Goal: Task Accomplishment & Management: Manage account settings

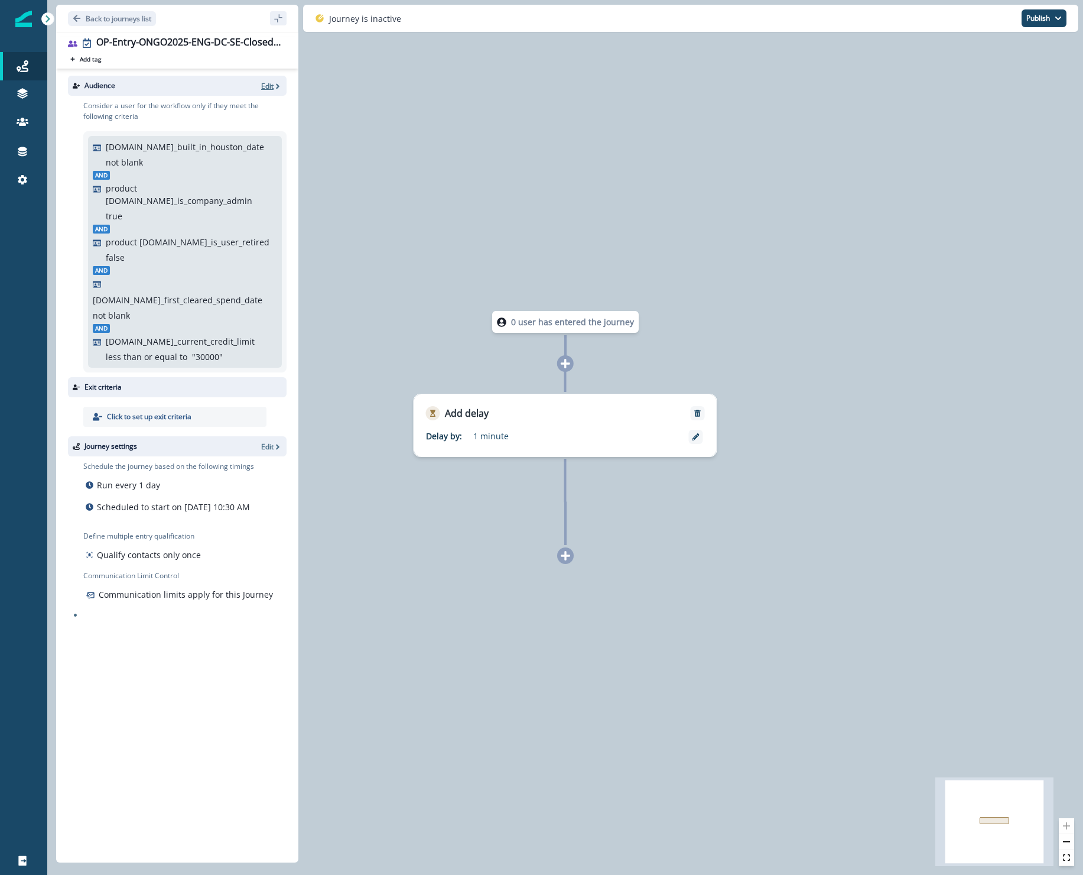
click at [272, 87] on p "Edit" at bounding box center [267, 86] width 12 height 10
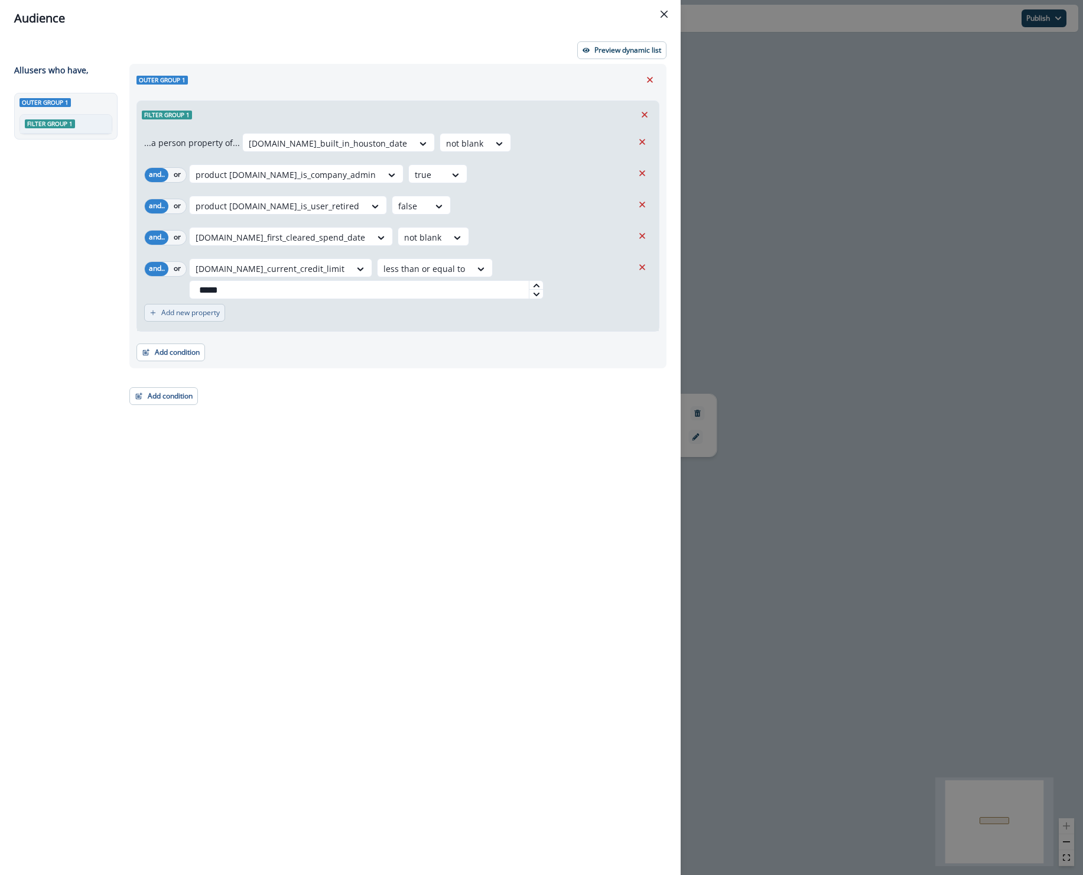
click at [171, 315] on div "Add new property" at bounding box center [398, 312] width 508 height 27
click at [171, 311] on p "Add new property" at bounding box center [190, 312] width 58 height 8
click at [235, 317] on icon at bounding box center [236, 319] width 6 height 4
type input "*********"
click at [230, 361] on div "org.se_company_defunct" at bounding box center [267, 364] width 156 height 22
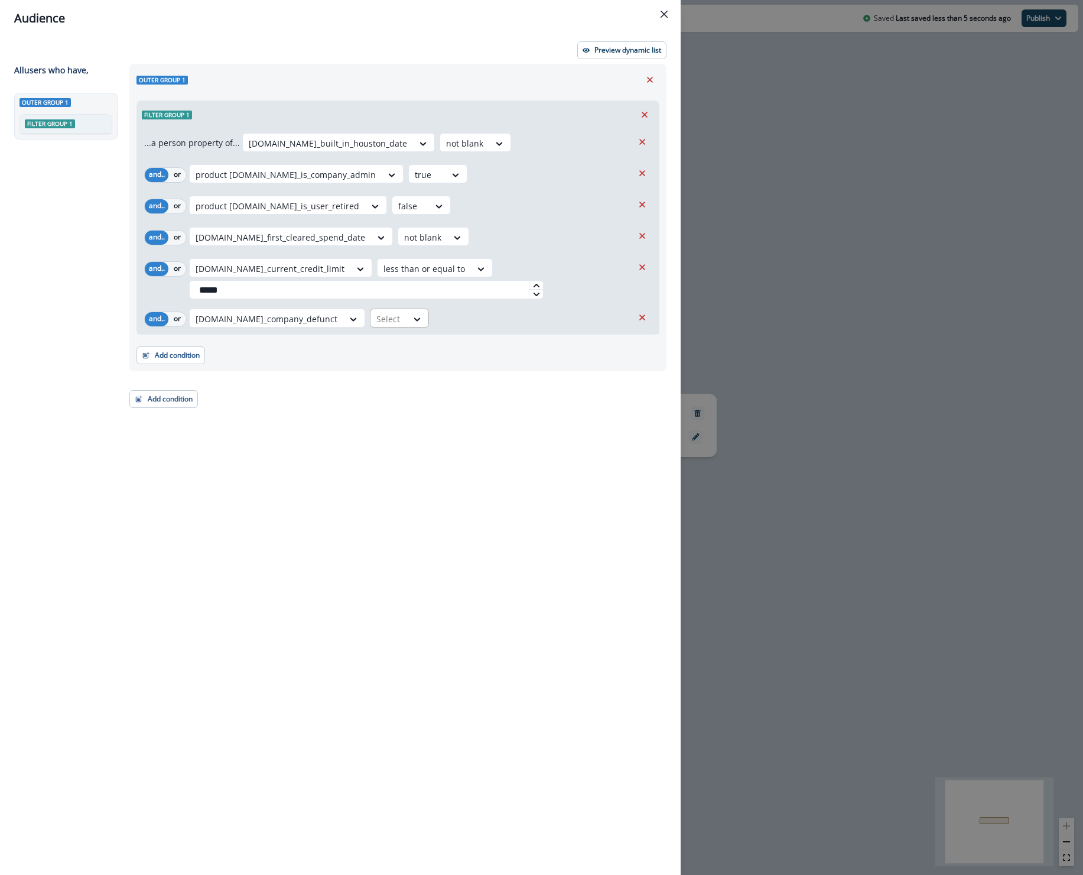
click at [376, 316] on div at bounding box center [388, 318] width 25 height 15
click at [340, 450] on div "equal to" at bounding box center [370, 451] width 93 height 22
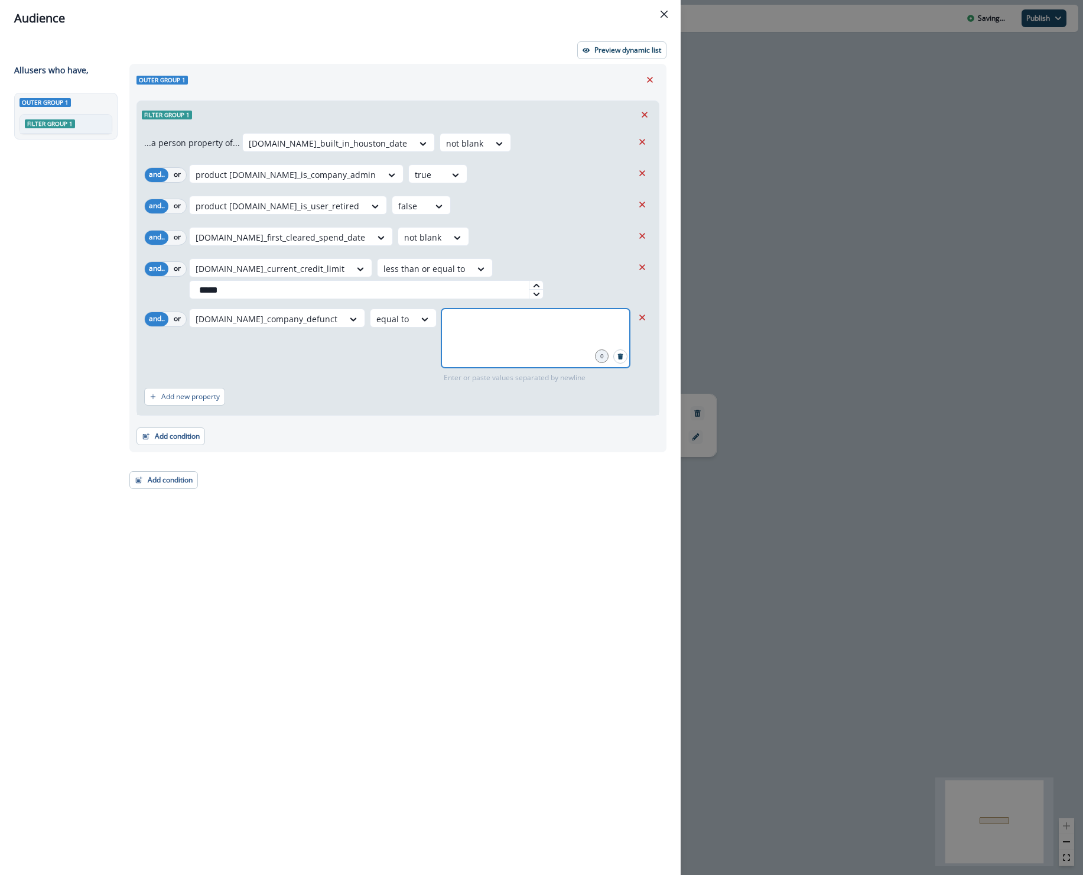
click at [443, 324] on input "text" at bounding box center [535, 323] width 185 height 24
type input "**********"
drag, startPoint x: 408, startPoint y: 485, endPoint x: 402, endPoint y: 487, distance: 6.2
click at [407, 485] on div "Outer group 1 Filter group 1 ...a person property of... org.se_built_in_houston…" at bounding box center [394, 448] width 544 height 768
click at [170, 395] on p "Add new property" at bounding box center [190, 396] width 58 height 8
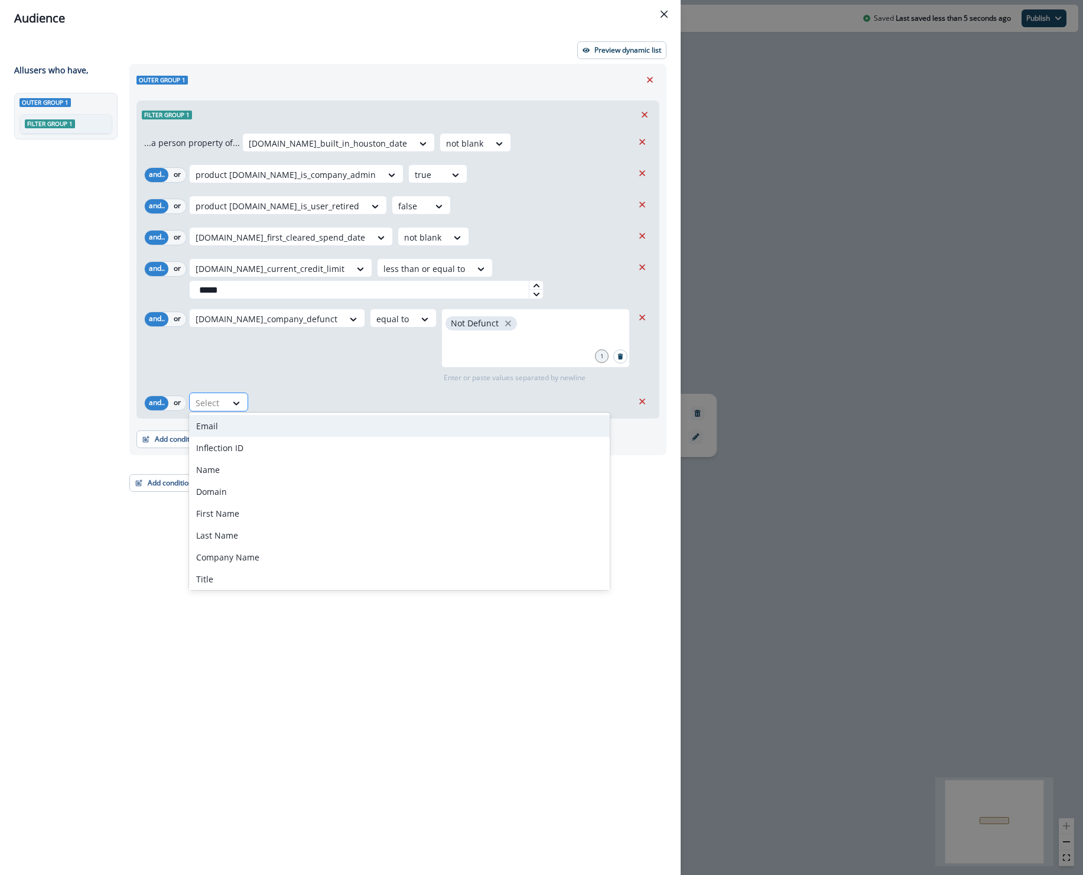
click at [211, 400] on div at bounding box center [208, 402] width 25 height 15
type input "*****"
click at [269, 422] on div "org.se_cancelled_account_date" at bounding box center [279, 426] width 180 height 22
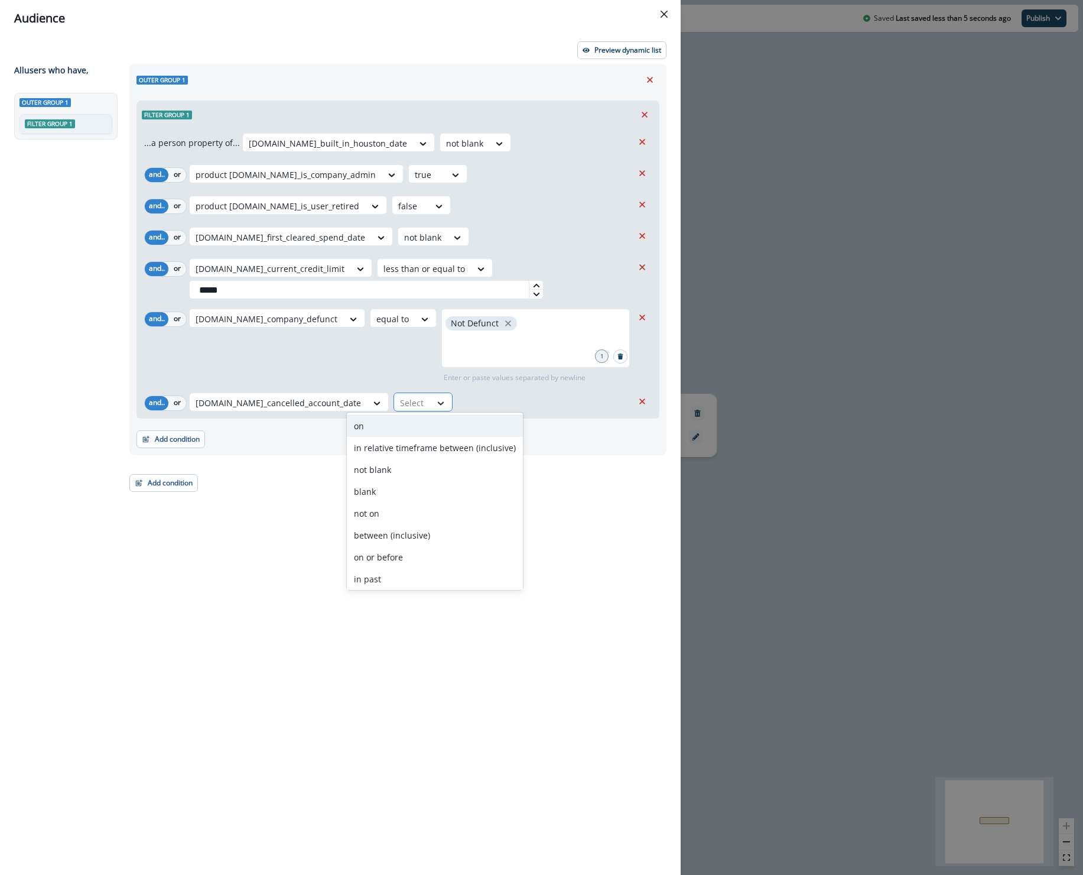
click at [435, 401] on icon at bounding box center [440, 403] width 11 height 12
click at [368, 478] on div "blank" at bounding box center [435, 480] width 176 height 22
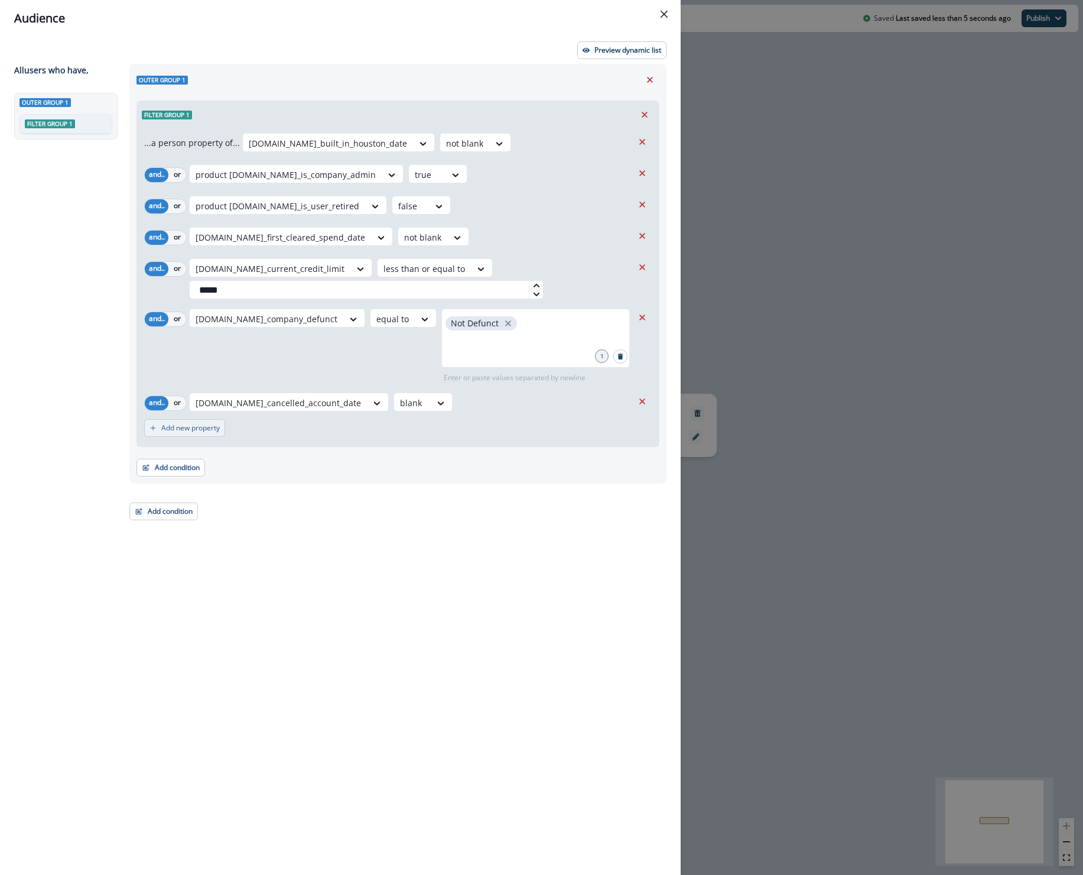
click at [210, 428] on button "Add new property" at bounding box center [184, 428] width 81 height 18
click at [219, 431] on div at bounding box center [208, 434] width 25 height 15
type input "****"
click at [232, 451] on div "org.se_managed_or_unmanaged" at bounding box center [282, 456] width 186 height 22
click at [407, 427] on div at bounding box center [419, 434] width 25 height 15
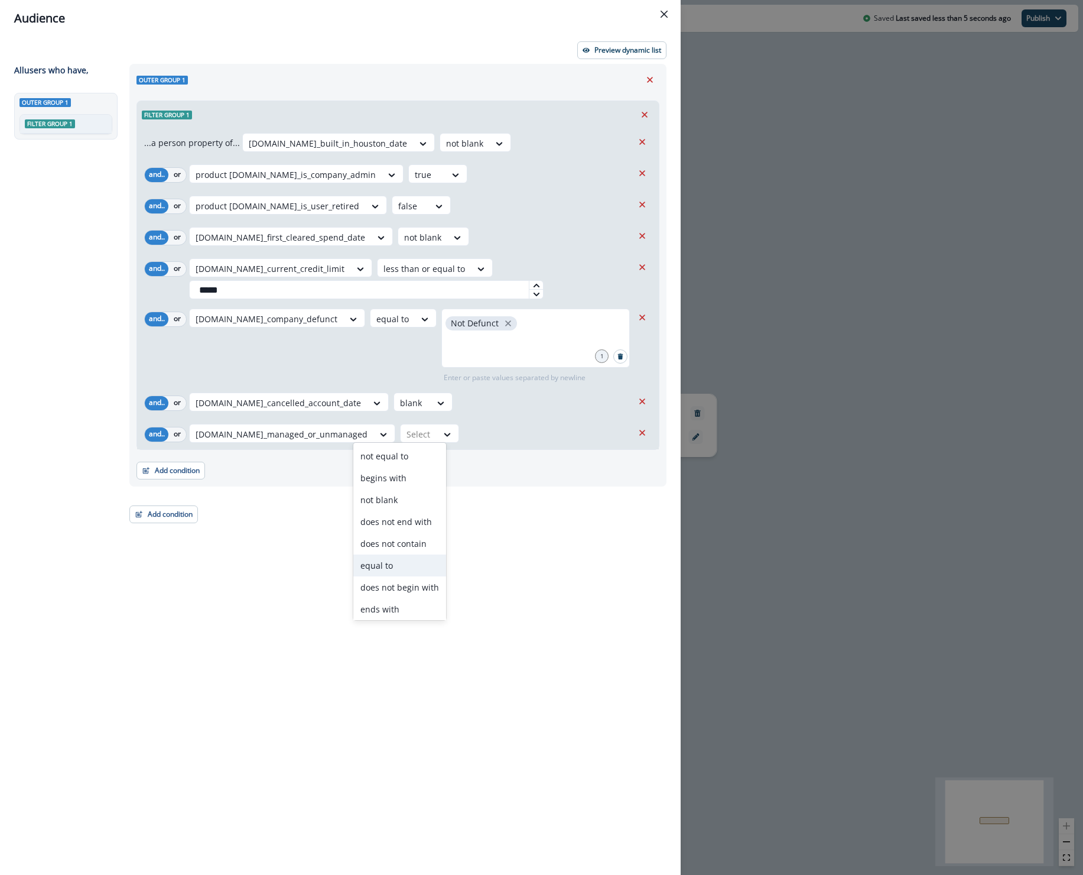
click at [381, 556] on div "equal to" at bounding box center [399, 565] width 93 height 22
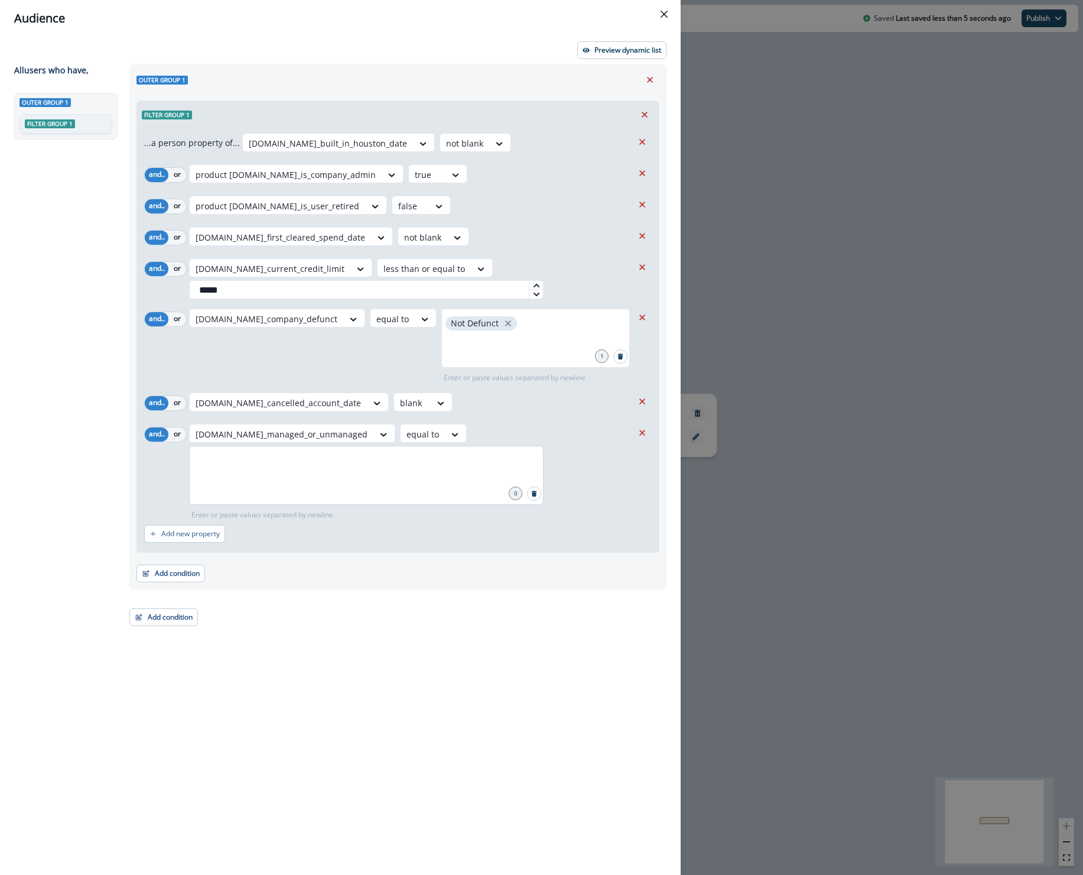
click at [450, 451] on div at bounding box center [366, 475] width 355 height 59
type input "*********"
click at [354, 561] on div "Outer group 1 Filter group 1 ...a person property of... org.se_built_in_houston…" at bounding box center [397, 326] width 537 height 525
click at [610, 53] on p "Preview dynamic list" at bounding box center [627, 50] width 67 height 8
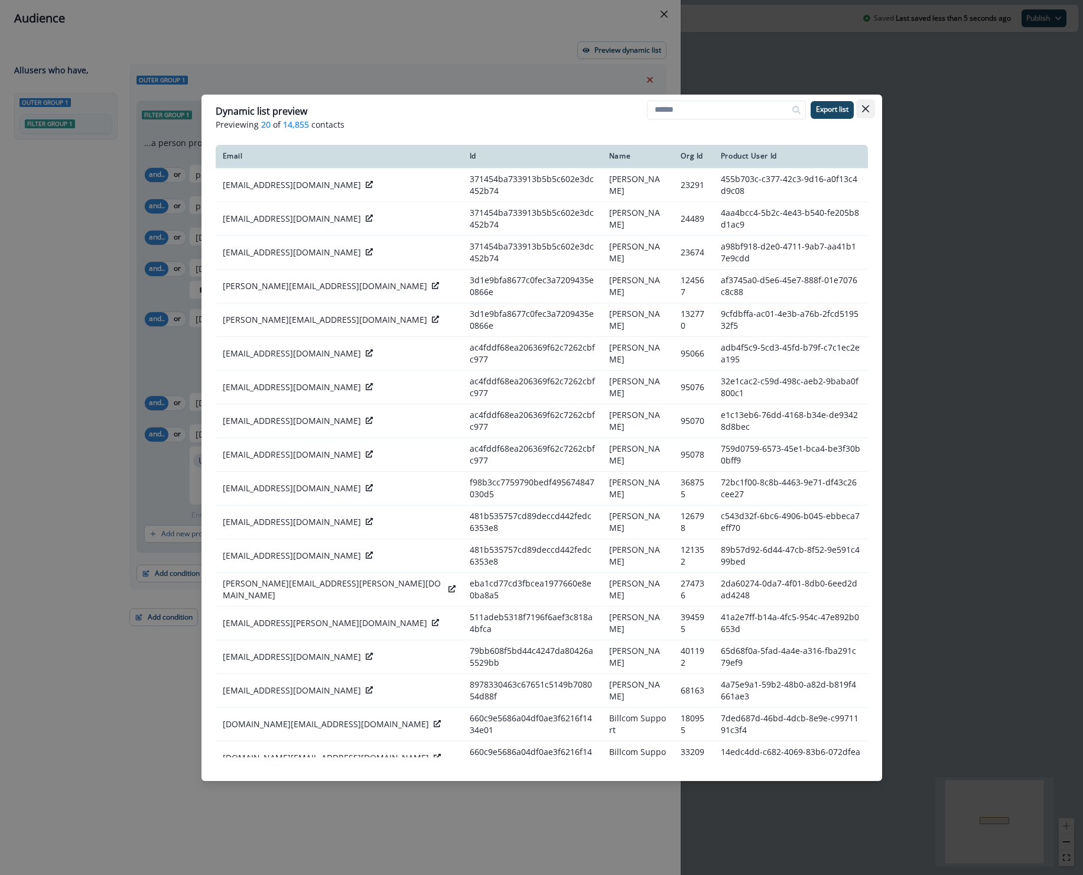
click at [867, 111] on icon "Close" at bounding box center [865, 108] width 7 height 7
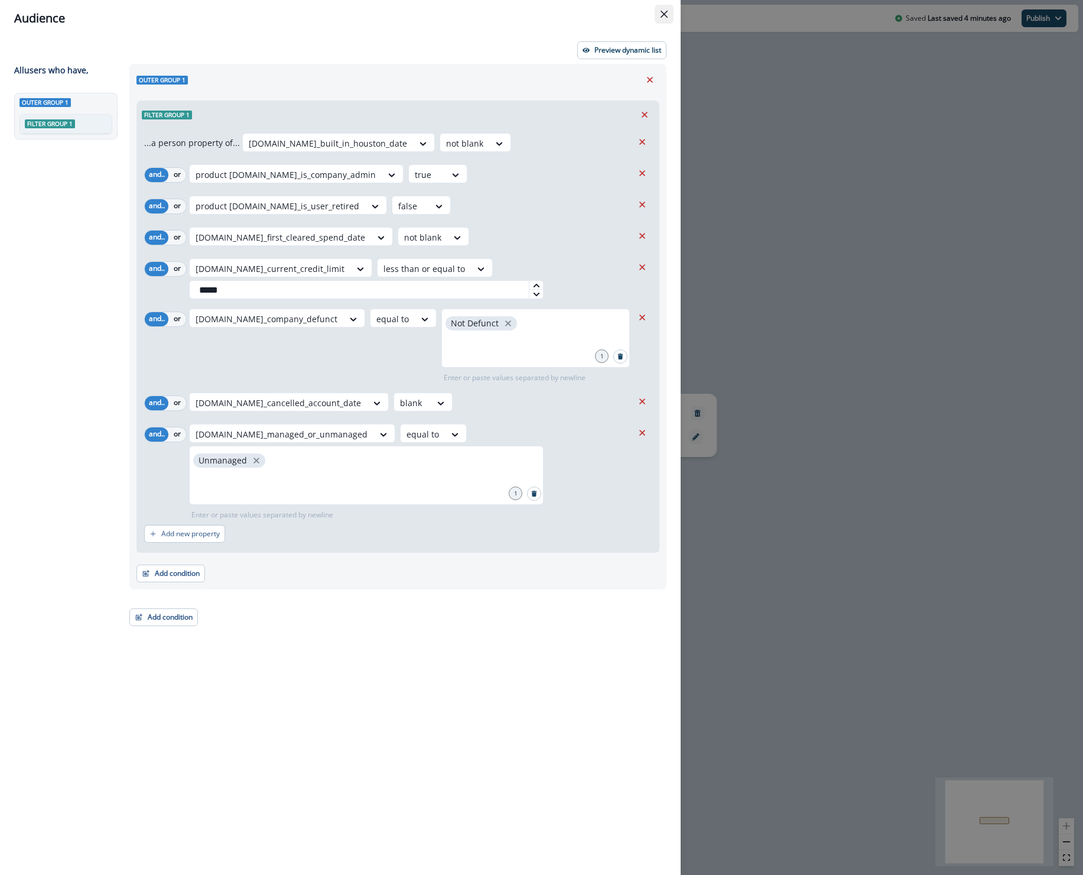
click at [664, 13] on icon "Close" at bounding box center [664, 14] width 7 height 7
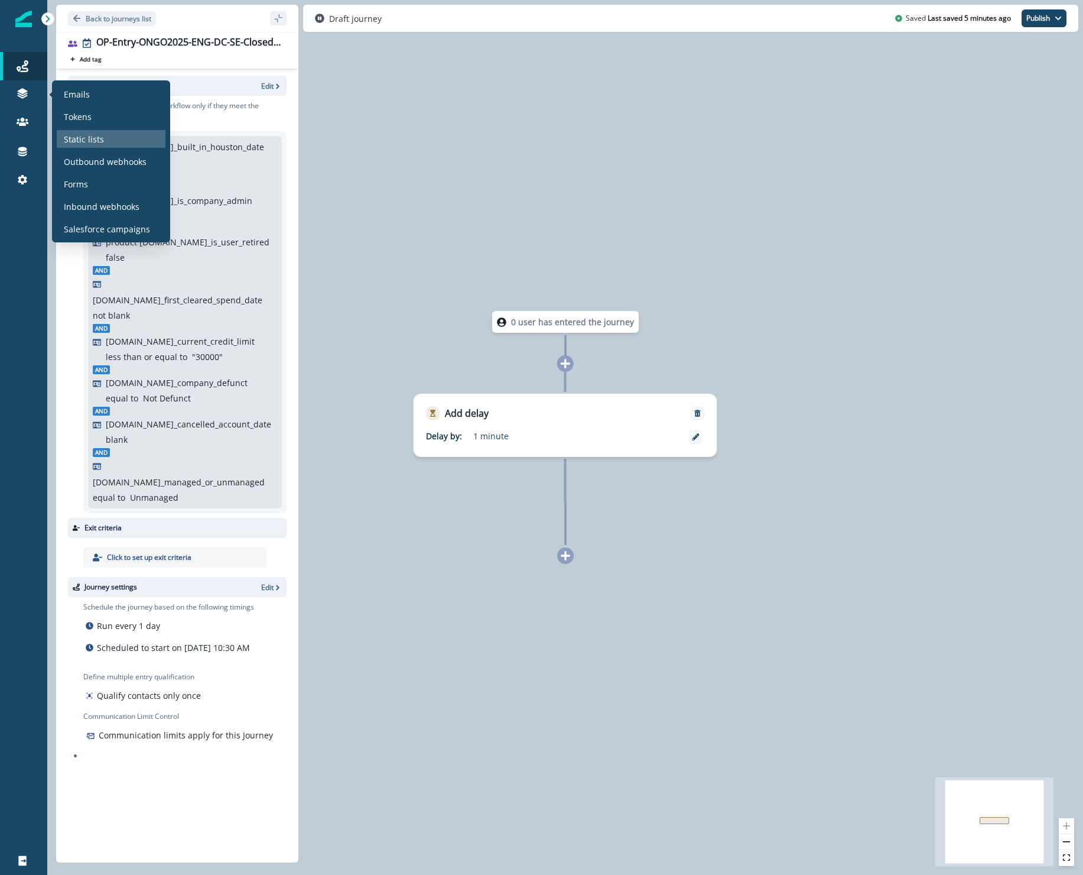
click at [84, 139] on p "Static lists" at bounding box center [84, 139] width 40 height 12
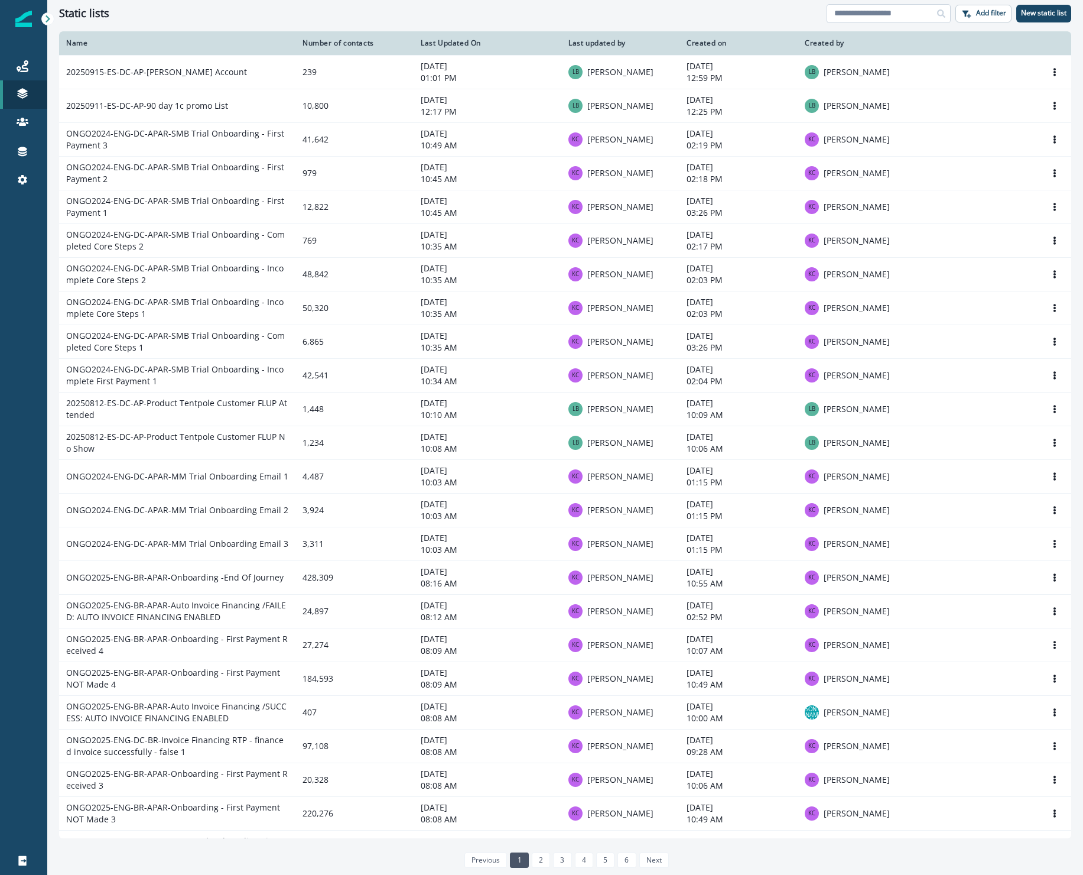
click at [848, 19] on input at bounding box center [889, 13] width 124 height 19
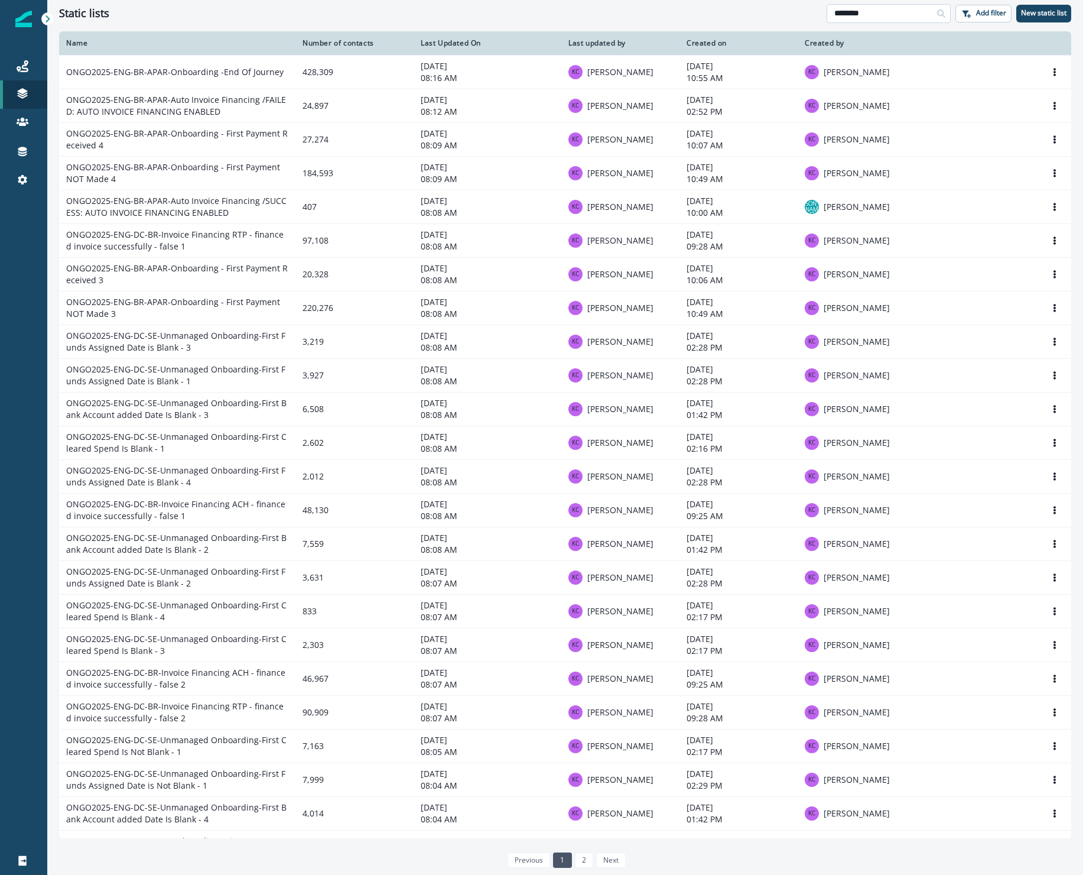
click at [902, 11] on input "********" at bounding box center [889, 13] width 124 height 19
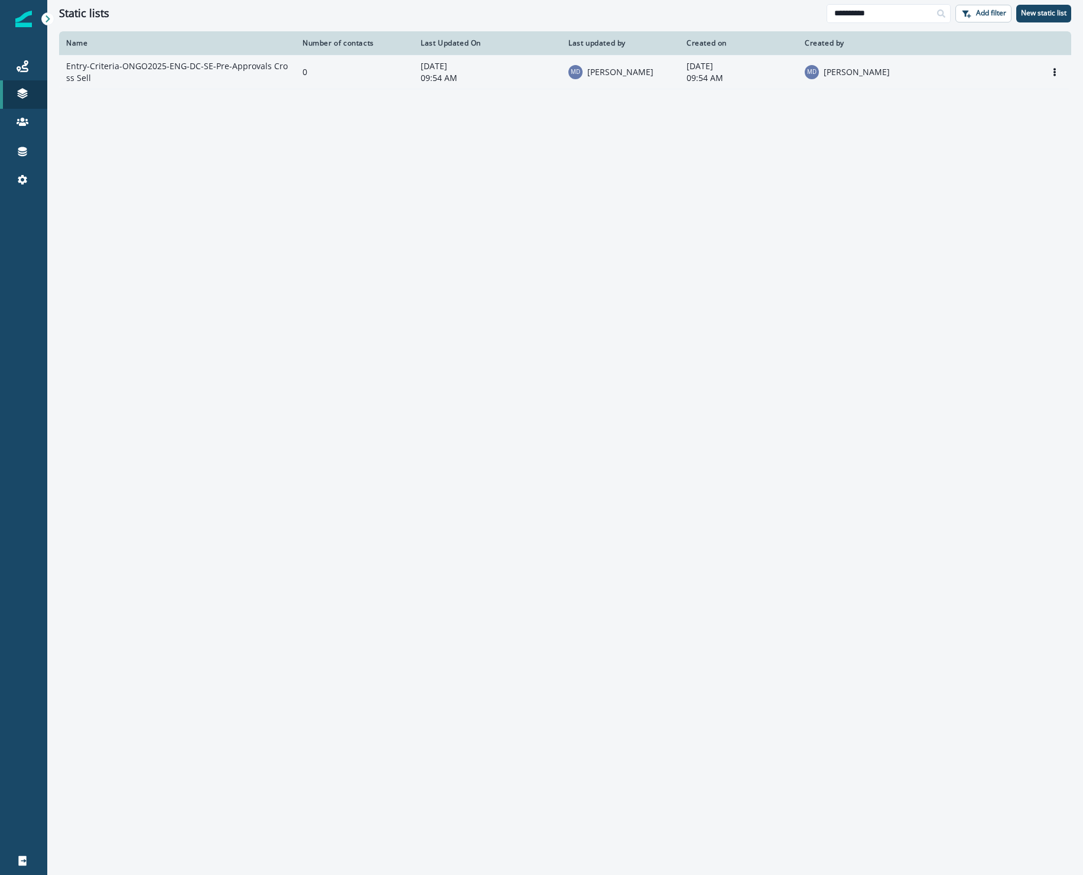
type input "**********"
click at [174, 79] on td "Entry-Criteria-ONGO2025-ENG-DC-SE-Pre-Approvals Cross Sell" at bounding box center [177, 72] width 236 height 34
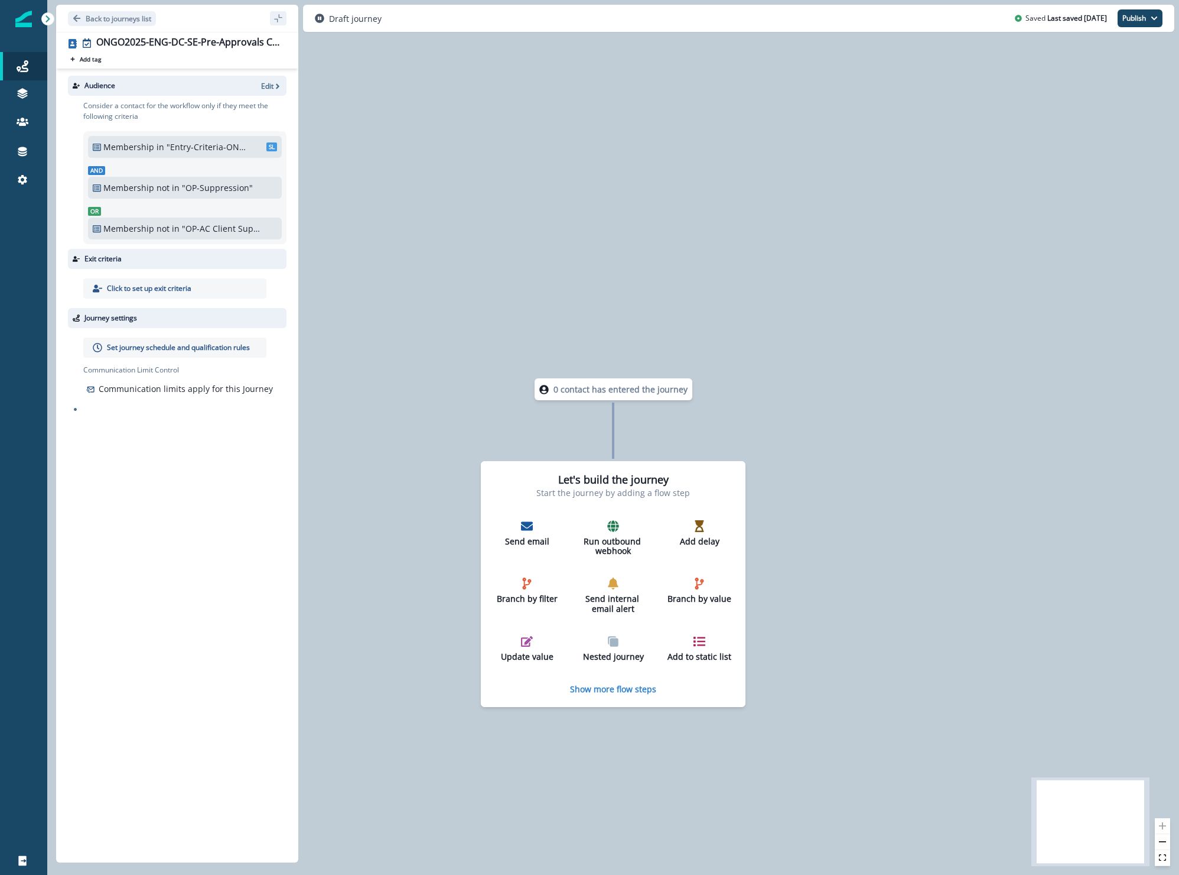
click at [187, 150] on p ""Entry-Criteria-ONGO2025-ENG-DC-SE-Pre-Approvals Cross Sell"" at bounding box center [207, 147] width 80 height 12
click at [264, 90] on p "Edit" at bounding box center [267, 86] width 12 height 10
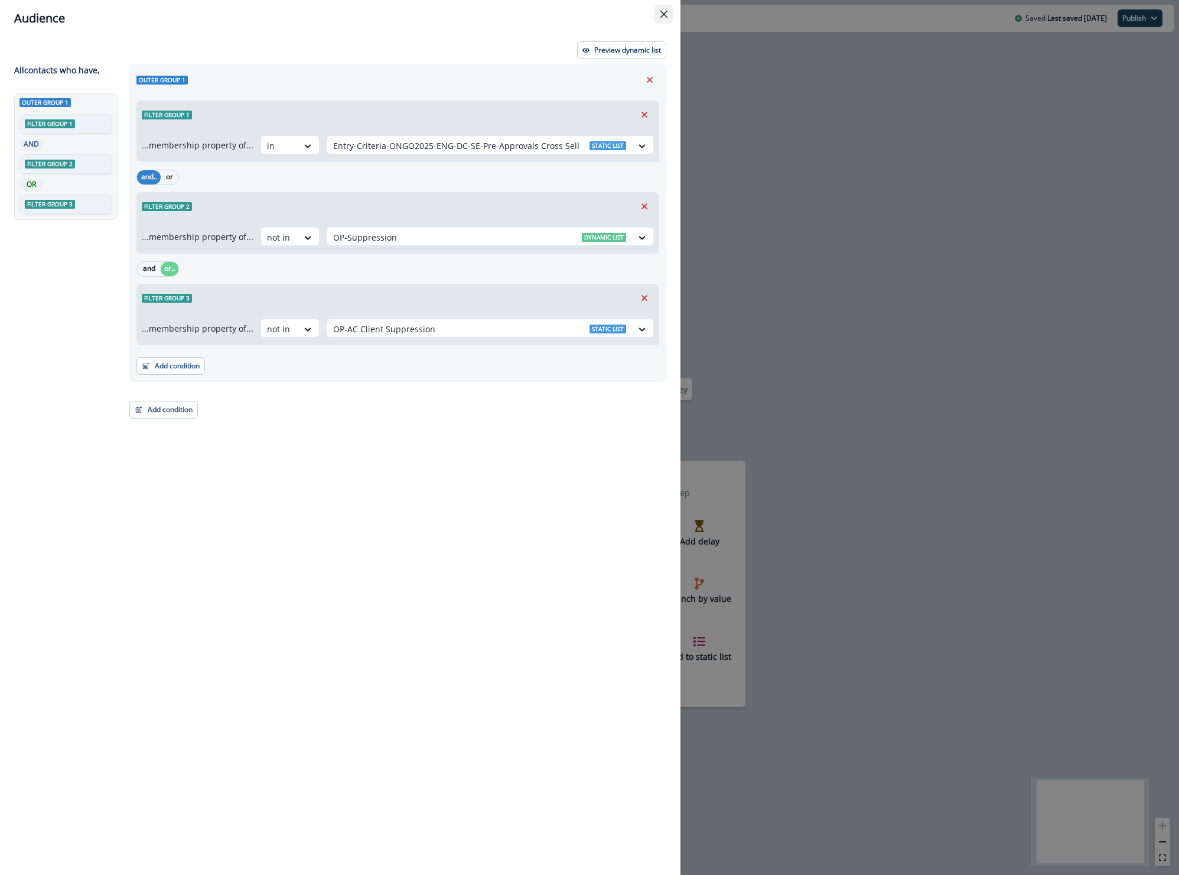
click at [662, 17] on icon "Close" at bounding box center [664, 14] width 7 height 7
